Goal: Task Accomplishment & Management: Complete application form

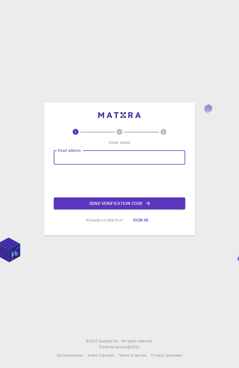
type input "[EMAIL_ADDRESS][DOMAIN_NAME]"
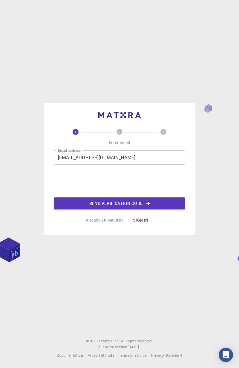
click at [141, 202] on button "Send verification code" at bounding box center [119, 203] width 131 height 12
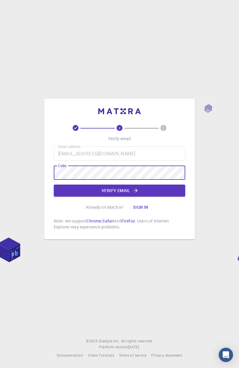
click at [159, 192] on button "Verify email" at bounding box center [119, 191] width 131 height 12
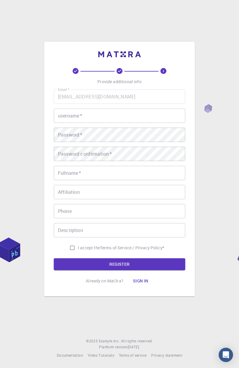
click at [118, 112] on input "username   *" at bounding box center [119, 116] width 131 height 14
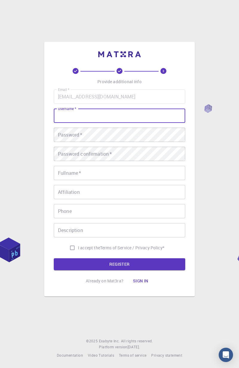
type input "mhshadhin"
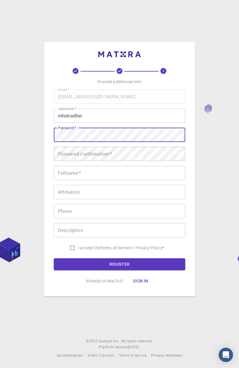
click at [106, 154] on div "Password confirmation   * Password confirmation   *" at bounding box center [119, 154] width 131 height 14
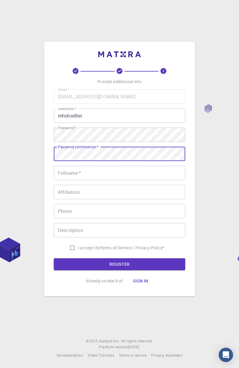
click at [114, 174] on input "Fullname   *" at bounding box center [119, 173] width 131 height 14
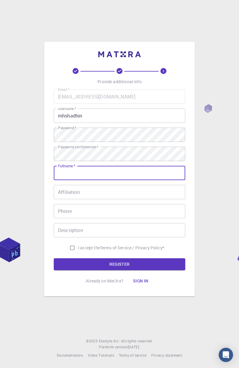
type input "Md. [PERSON_NAME]"
type input "01722241642"
click at [71, 244] on input "I accept the Terms of Service / Privacy Policy *" at bounding box center [72, 247] width 11 height 11
checkbox input "true"
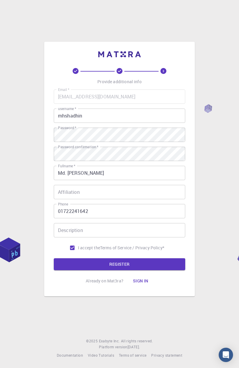
click at [120, 264] on button "REGISTER" at bounding box center [119, 264] width 131 height 12
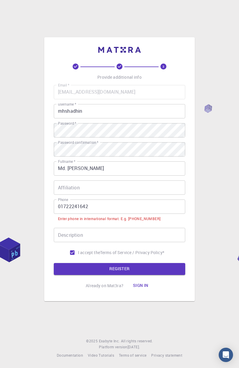
click at [103, 206] on input "01722241642" at bounding box center [119, 207] width 131 height 14
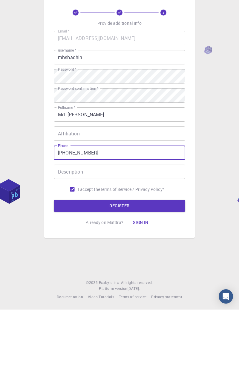
type input "+8801722241642"
click at [139, 263] on button "REGISTER" at bounding box center [119, 264] width 131 height 12
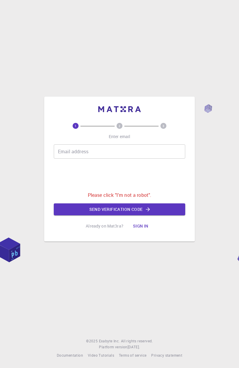
click at [141, 225] on button "Sign in" at bounding box center [140, 226] width 25 height 12
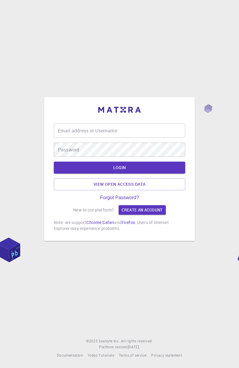
click at [129, 128] on input "Email address or Username" at bounding box center [119, 130] width 131 height 14
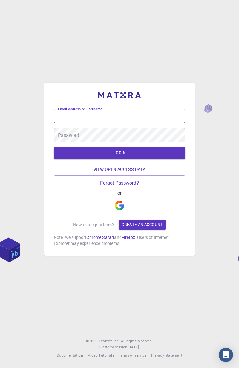
type input "M"
type input "mehedihasanshadhin02@gmail.com"
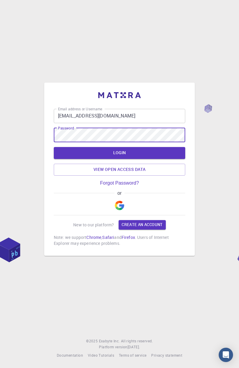
click at [135, 154] on button "LOGIN" at bounding box center [119, 153] width 131 height 12
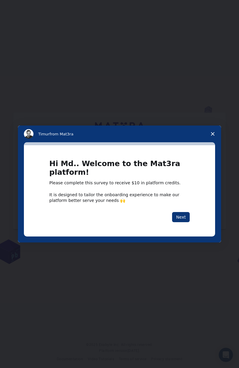
click at [183, 212] on button "Next" at bounding box center [181, 217] width 18 height 10
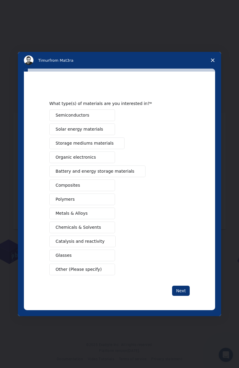
click at [104, 116] on span "Intercom messenger" at bounding box center [106, 115] width 5 height 5
click at [108, 129] on span "Intercom messenger" at bounding box center [106, 129] width 5 height 5
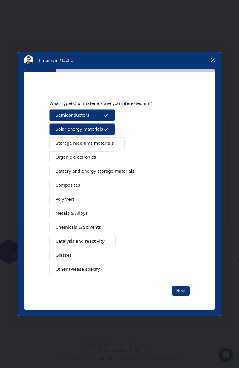
click at [106, 157] on span "Intercom messenger" at bounding box center [106, 157] width 5 height 5
click at [102, 183] on button "Composites" at bounding box center [82, 186] width 66 height 12
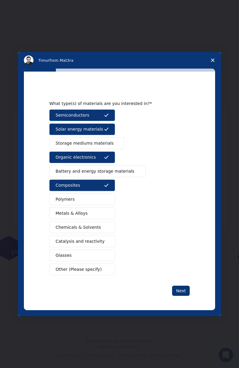
click at [106, 212] on span "Intercom messenger" at bounding box center [106, 213] width 5 height 5
click at [107, 227] on span "Intercom messenger" at bounding box center [106, 227] width 5 height 5
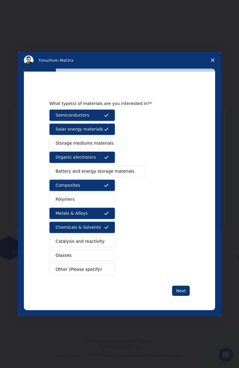
click at [110, 240] on button "Catalysis and reactivity" at bounding box center [82, 242] width 66 height 12
click at [110, 251] on button "Glasses" at bounding box center [82, 256] width 66 height 12
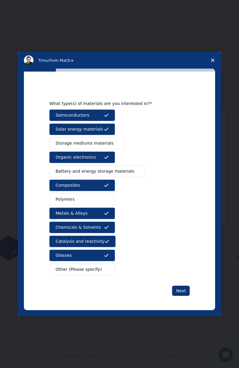
click at [113, 267] on button "Other (Please specify)" at bounding box center [82, 270] width 66 height 12
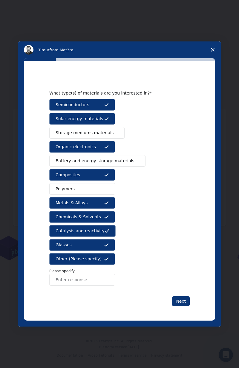
click at [110, 275] on input "Enter response" at bounding box center [82, 280] width 66 height 12
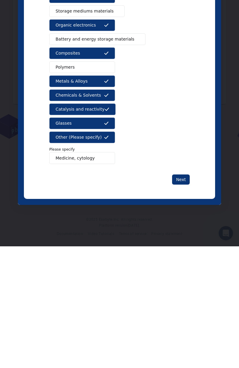
type input "Medicine, cytology"
click at [188, 177] on button "Next" at bounding box center [181, 179] width 18 height 10
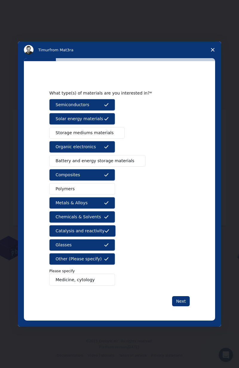
click at [181, 300] on button "Next" at bounding box center [181, 301] width 18 height 10
click at [184, 302] on button "Next" at bounding box center [181, 301] width 18 height 10
click at [183, 302] on button "Next" at bounding box center [181, 301] width 18 height 10
click at [116, 162] on span "Battery and energy storage materials" at bounding box center [94, 161] width 79 height 6
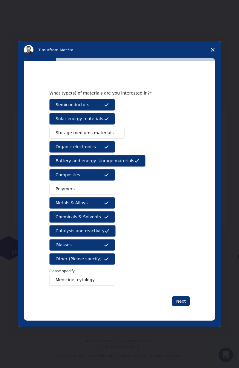
click at [113, 134] on span "Intercom messenger" at bounding box center [115, 132] width 5 height 5
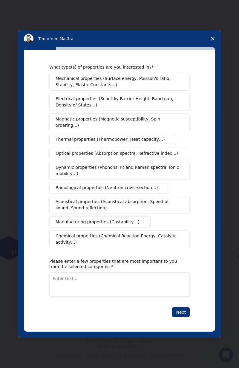
click at [162, 88] on span "Mechanical properties (Surface energy, Poisson's ratio, Stability, Elastic Cons…" at bounding box center [117, 81] width 124 height 13
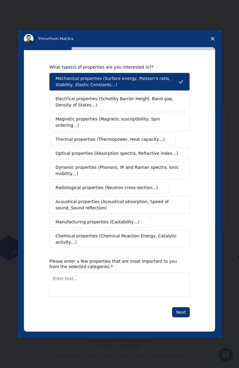
click at [155, 104] on span "Electrical properties (Schottky Barrier Height, Band gap, Density of States…)" at bounding box center [117, 102] width 124 height 13
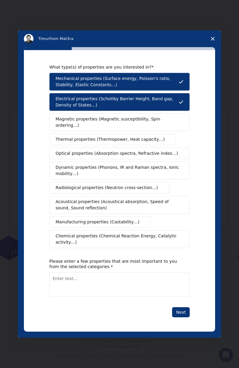
click at [150, 124] on span "Magnetic properties (Magnetic susceptibility, Spin ordering…)" at bounding box center [116, 122] width 123 height 13
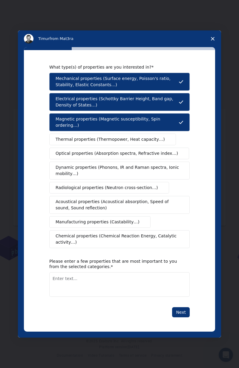
click at [148, 140] on span "Thermal properties (Thermopower, Heat capacity…)" at bounding box center [109, 139] width 109 height 6
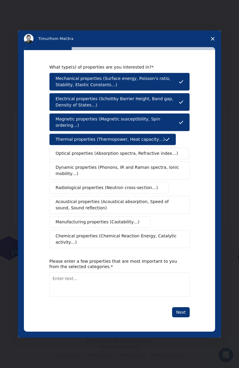
click at [147, 154] on span "Optical properties (Absorption spectra, Refractive index…)" at bounding box center [116, 153] width 122 height 6
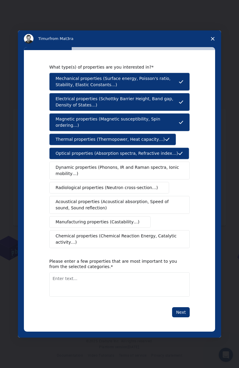
click at [143, 171] on span "Dynamic properties (Phonons, IR and Raman spectra, Ionic mobility…)" at bounding box center [117, 170] width 124 height 13
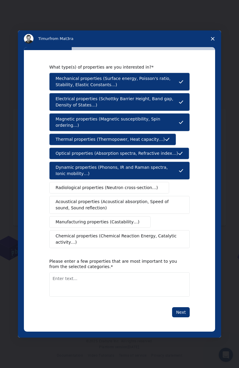
click at [140, 189] on span "Radiological properties (Neutron cross-section…)" at bounding box center [106, 188] width 102 height 6
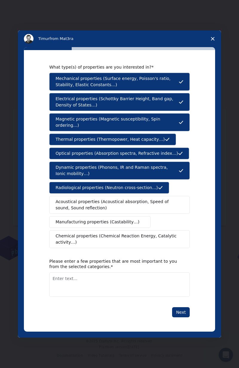
click at [141, 204] on span "Acoustical properties (Acoustical absorption, Speed of sound, Sound reflection)" at bounding box center [117, 205] width 124 height 13
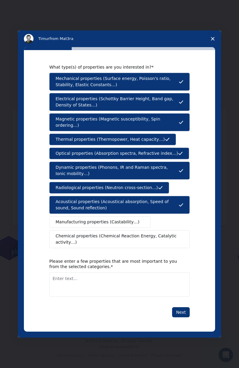
click at [138, 220] on button "Manufacturing properties (Castability…)" at bounding box center [99, 222] width 101 height 12
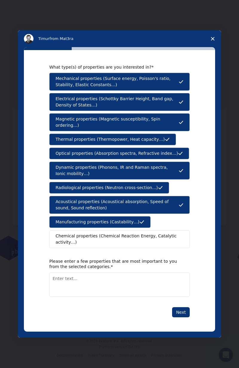
click at [139, 234] on span "Chemical properties (Chemical Reaction Energy, Catalytic activity…)" at bounding box center [116, 239] width 123 height 13
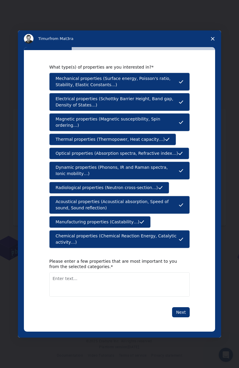
click at [143, 275] on textarea "Enter text..." at bounding box center [119, 284] width 140 height 24
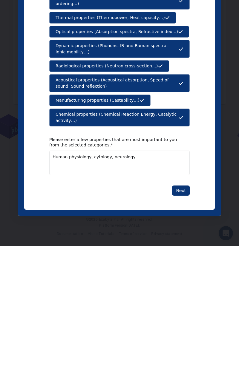
type textarea "Human physiology, cytology, neurology"
click at [184, 189] on button "Next" at bounding box center [181, 191] width 18 height 10
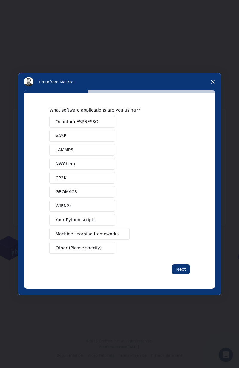
click at [118, 234] on span "Intercom messenger" at bounding box center [120, 233] width 5 height 5
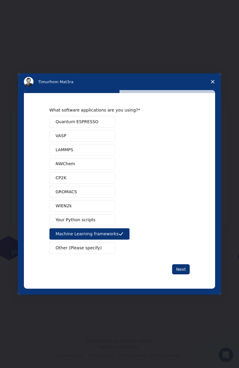
click at [185, 268] on button "Next" at bounding box center [181, 269] width 18 height 10
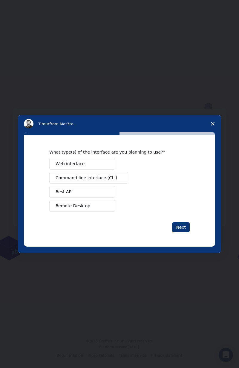
click at [58, 163] on span "Web interface" at bounding box center [69, 164] width 29 height 6
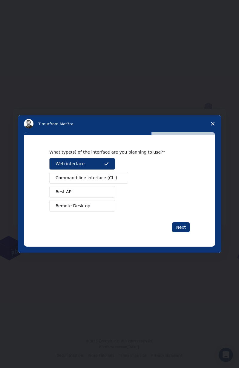
click at [59, 173] on button "Command-line interface (CLI)" at bounding box center [88, 178] width 79 height 12
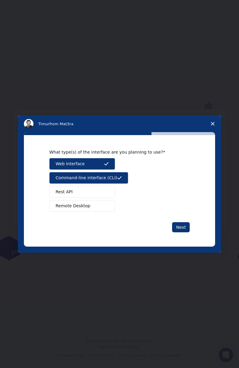
click at [59, 192] on span "Rest API" at bounding box center [63, 192] width 17 height 6
click at [61, 206] on span "Remote Desktop" at bounding box center [72, 206] width 35 height 6
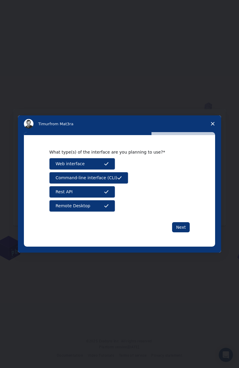
click at [183, 228] on button "Next" at bounding box center [181, 227] width 18 height 10
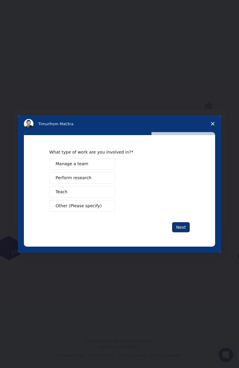
click at [60, 178] on span "Perform research" at bounding box center [73, 178] width 36 height 6
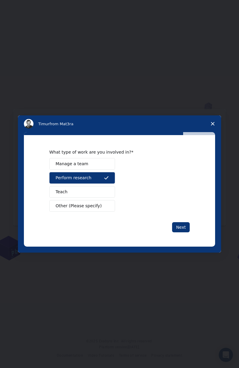
click at [55, 189] on button "Teach" at bounding box center [82, 192] width 66 height 12
click at [54, 166] on button "Manage a team" at bounding box center [82, 164] width 66 height 12
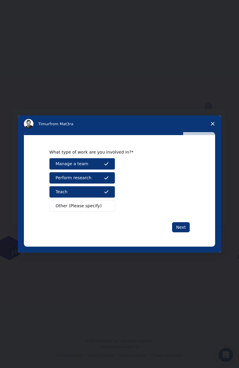
click at [184, 228] on button "Next" at bounding box center [181, 227] width 18 height 10
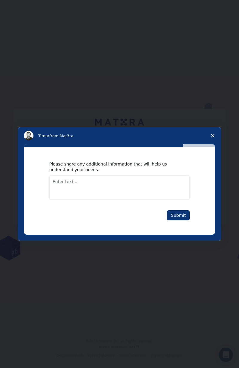
click at [160, 183] on textarea "Enter text..." at bounding box center [119, 187] width 140 height 24
type textarea "I want to research on medical sector and Discover something. So I'll need every…"
click at [186, 213] on button "Submit" at bounding box center [178, 215] width 23 height 10
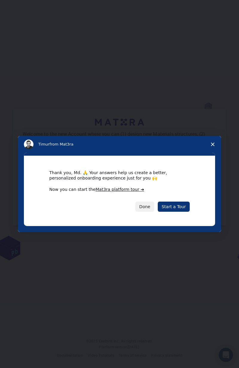
click at [182, 210] on link "Start a Tour" at bounding box center [173, 207] width 32 height 10
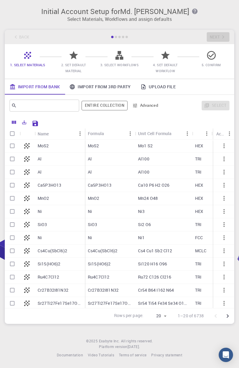
click at [44, 226] on p "SiO3" at bounding box center [43, 225] width 10 height 6
checkbox input "true"
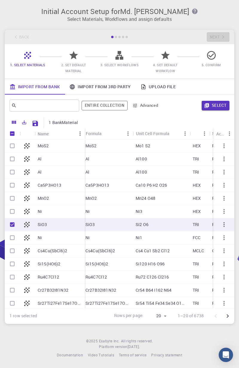
scroll to position [0, 2]
click at [109, 103] on button "Entire collection" at bounding box center [104, 106] width 46 height 10
click at [148, 106] on button "Advanced" at bounding box center [145, 106] width 31 height 10
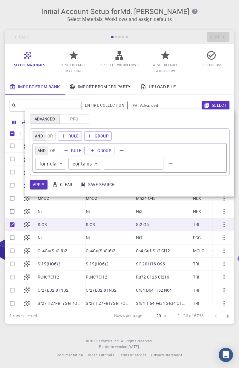
click at [178, 209] on div at bounding box center [119, 184] width 239 height 368
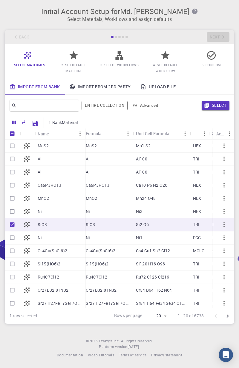
click at [1, 18] on div "Initial Account Setup for Md. Mehedi Hasan Select Materials, Workflows and assi…" at bounding box center [119, 12] width 239 height 25
click at [141, 20] on p "Select Materials, Workflows and assign defaults" at bounding box center [119, 19] width 217 height 7
click at [214, 21] on p "Select Materials, Workflows and assign defaults" at bounding box center [119, 19] width 217 height 7
click at [228, 315] on icon "Go to next page" at bounding box center [227, 316] width 2 height 4
click at [227, 317] on icon "Go to next page" at bounding box center [227, 316] width 2 height 4
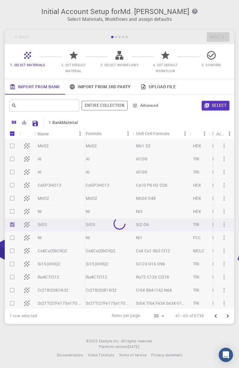
click at [158, 315] on body "Initial Account Setup for Md. Mehedi Hasan Select Materials, Workflows and assi…" at bounding box center [119, 184] width 239 height 368
click at [157, 347] on li "100" at bounding box center [154, 344] width 22 height 11
type input "100"
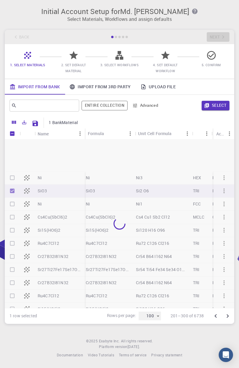
scroll to position [94, 0]
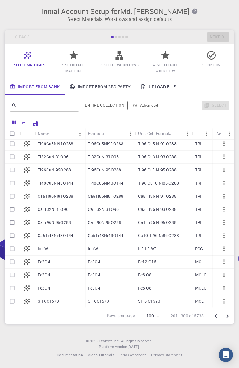
click at [13, 263] on input "Select row" at bounding box center [12, 261] width 11 height 11
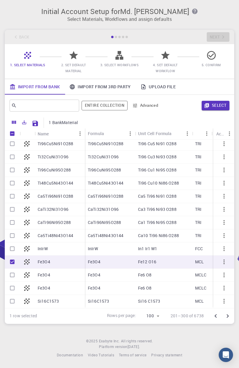
checkbox input "false"
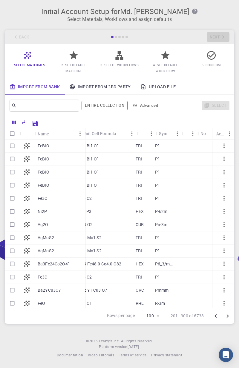
scroll to position [0, 65]
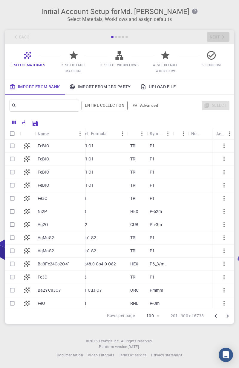
click at [9, 226] on input "Select row" at bounding box center [12, 224] width 11 height 11
checkbox input "true"
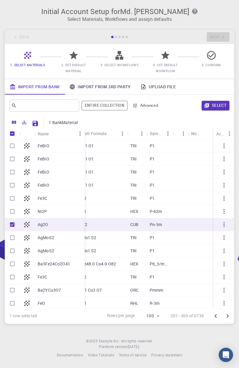
click at [221, 107] on button "Select" at bounding box center [215, 106] width 28 height 10
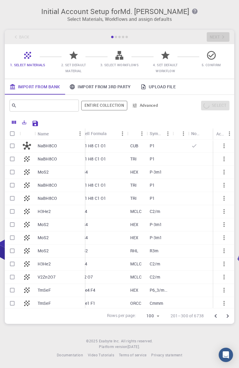
checkbox input "false"
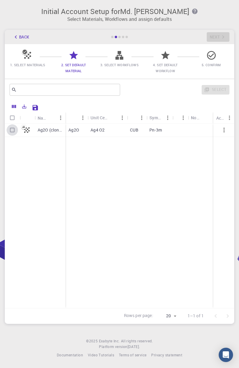
click at [13, 131] on input "Select row" at bounding box center [12, 129] width 11 height 11
checkbox input "true"
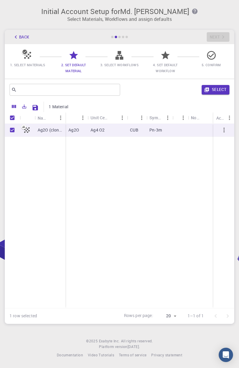
click at [223, 92] on button "Select" at bounding box center [215, 90] width 28 height 10
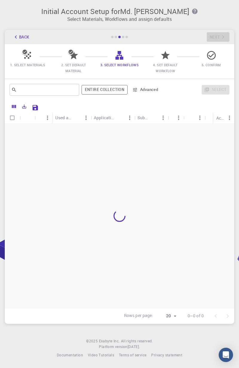
click at [16, 37] on icon "button" at bounding box center [16, 37] width 7 height 7
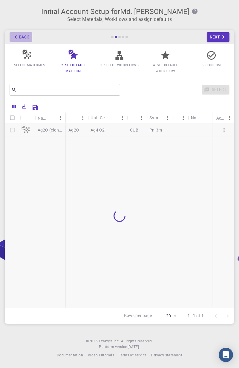
click at [16, 37] on icon "button" at bounding box center [16, 37] width 7 height 7
click at [16, 37] on div "Back Next" at bounding box center [119, 37] width 229 height 14
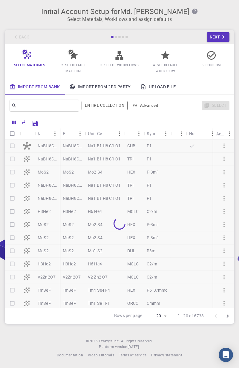
click at [18, 36] on div "Back Next" at bounding box center [119, 37] width 229 height 14
click at [223, 35] on icon "button" at bounding box center [223, 37] width 7 height 7
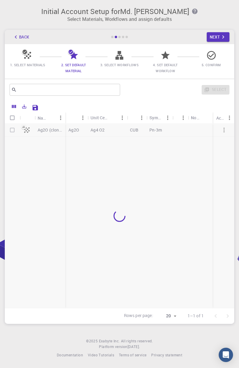
click at [216, 37] on button "Next" at bounding box center [217, 37] width 23 height 10
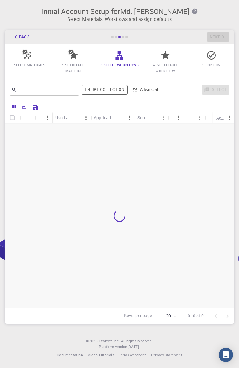
click at [14, 34] on icon "button" at bounding box center [16, 37] width 7 height 7
click at [19, 38] on icon "button" at bounding box center [16, 37] width 7 height 7
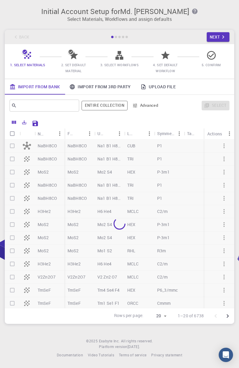
click at [24, 39] on div "Back Next" at bounding box center [119, 37] width 229 height 14
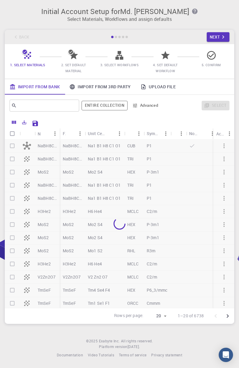
click at [19, 35] on div "Back Next" at bounding box center [119, 37] width 229 height 14
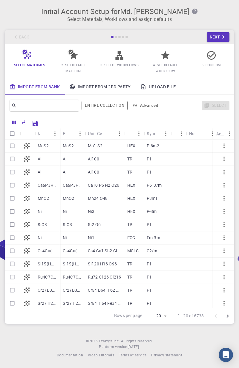
scroll to position [0, 0]
click at [11, 226] on input "Select row" at bounding box center [12, 224] width 11 height 11
checkbox input "true"
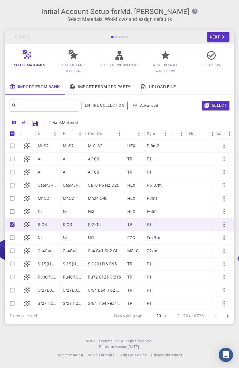
click at [220, 102] on button "Select" at bounding box center [215, 106] width 28 height 10
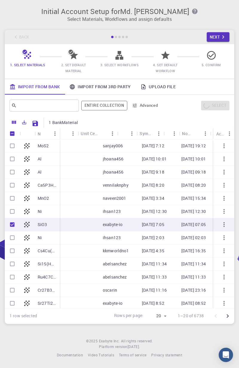
scroll to position [0, 121]
